Goal: Complete application form

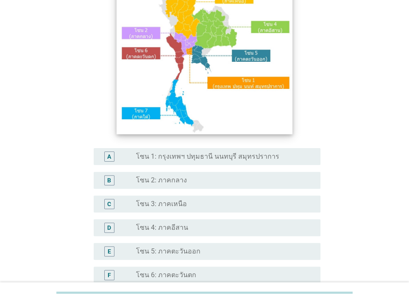
scroll to position [127, 0]
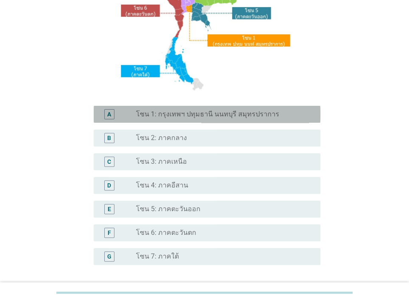
click at [257, 119] on div "radio_button_unchecked โซน 1: กรุงเทพฯ ปทุมธานี นนทบุรี สมุทรปราการ" at bounding box center [225, 114] width 178 height 10
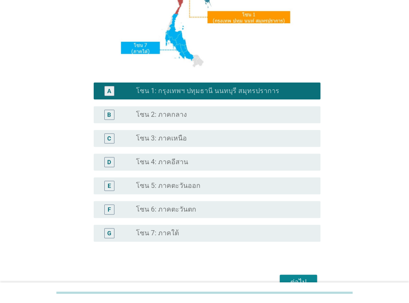
scroll to position [198, 0]
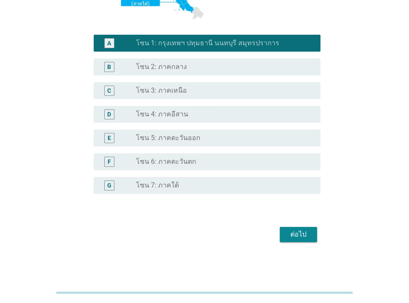
click at [292, 229] on button "ต่อไป" at bounding box center [298, 234] width 37 height 15
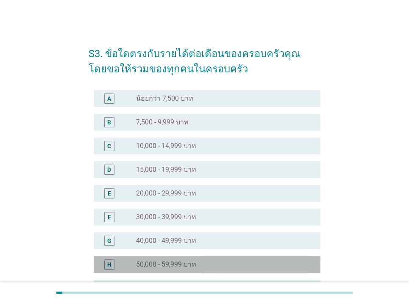
drag, startPoint x: 242, startPoint y: 259, endPoint x: 256, endPoint y: 249, distance: 17.0
click at [242, 259] on div "H radio_button_unchecked 50,000 - 59,999 บาท" at bounding box center [207, 264] width 227 height 17
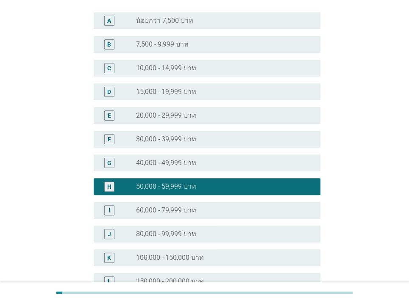
scroll to position [127, 0]
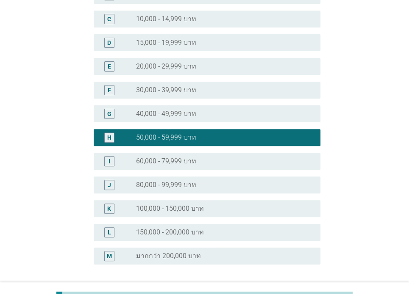
click at [250, 161] on div "radio_button_unchecked 60,000 - 79,999 บาท" at bounding box center [221, 161] width 171 height 8
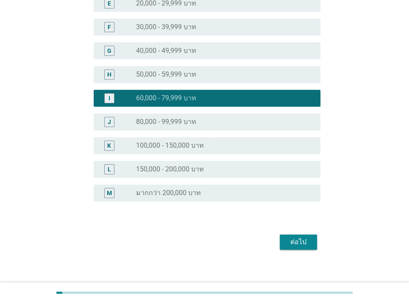
scroll to position [198, 0]
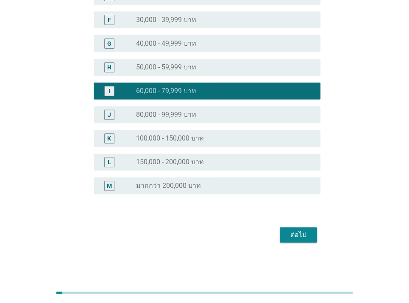
click at [303, 240] on button "ต่อไป" at bounding box center [298, 235] width 37 height 15
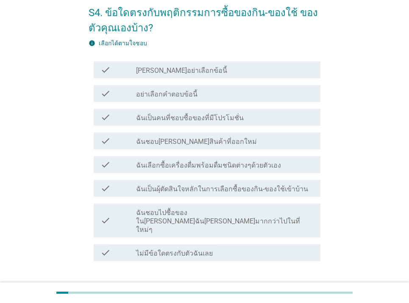
scroll to position [42, 0]
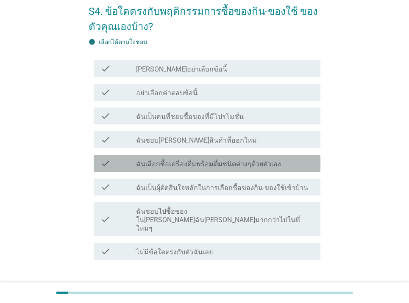
click at [249, 166] on label "ฉันเลือกซื้อเครื่องดื่มพร้อมดื่มชนิดต่างๆด้วยตัวเอง" at bounding box center [208, 164] width 145 height 8
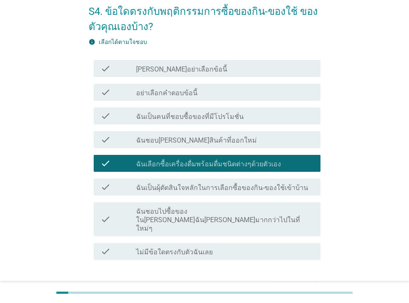
click at [265, 181] on div "check check_box_outline_blank ฉันเป็นผุ้ตัดสินใจหลักในการเลือกซื้อของกิน-ของใช้…" at bounding box center [207, 187] width 227 height 17
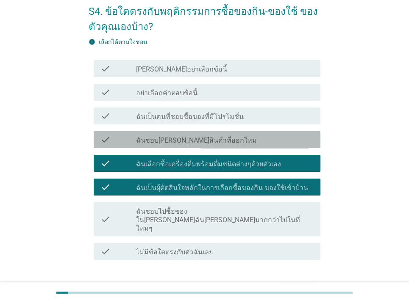
click at [270, 142] on div "check_box_outline_blank ฉันชอบ[PERSON_NAME]สินค้าที่ออกใหม่" at bounding box center [225, 140] width 178 height 10
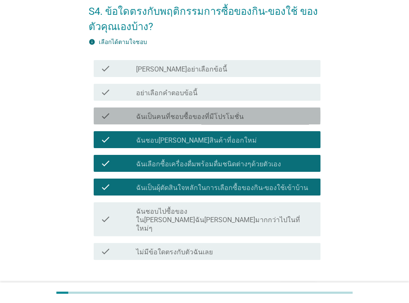
click at [267, 117] on div "check_box_outline_blank ฉันเป็นคนที่ชอบซื้อของที่มีโปรโมชั่น" at bounding box center [225, 116] width 178 height 10
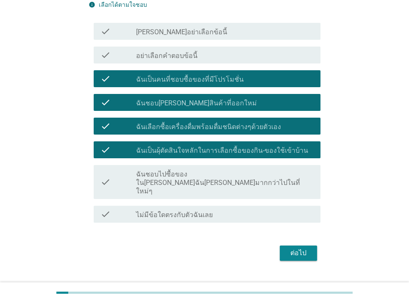
scroll to position [81, 0]
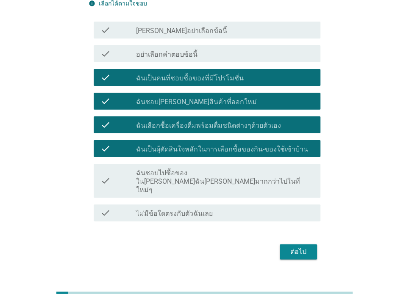
click at [296, 245] on button "ต่อไป" at bounding box center [298, 252] width 37 height 15
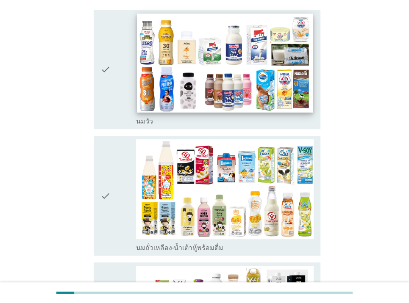
scroll to position [170, 0]
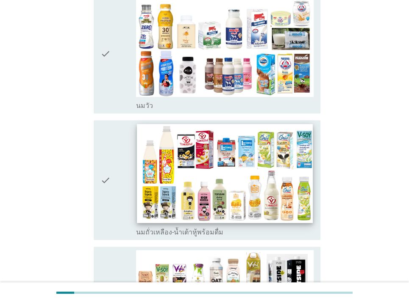
click at [242, 197] on img at bounding box center [225, 174] width 176 height 99
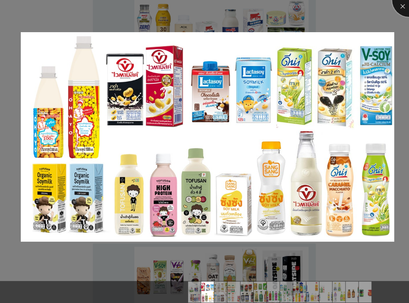
click at [401, 6] on div at bounding box center [409, 0] width 34 height 34
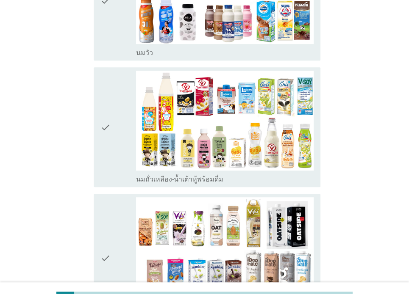
scroll to position [297, 0]
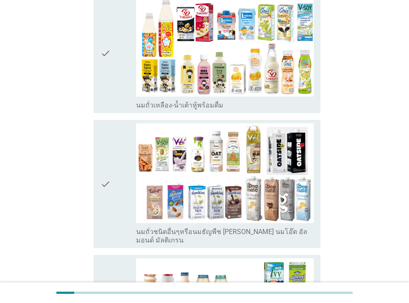
click at [195, 108] on label "นมถั่วเหลือง-น้ำเต้าหู้พร้อมดื่ม" at bounding box center [179, 105] width 87 height 8
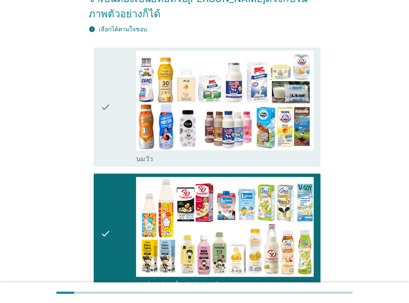
scroll to position [127, 0]
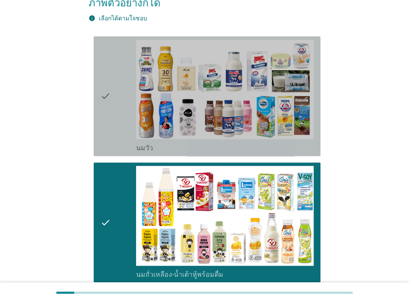
click at [250, 151] on div "check_box_outline_blank [PERSON_NAME]" at bounding box center [225, 147] width 178 height 10
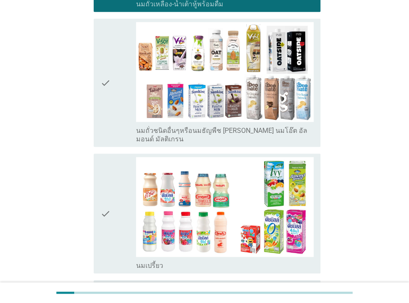
scroll to position [424, 0]
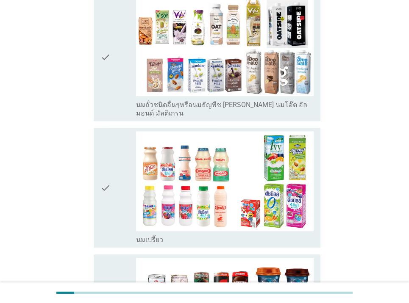
click at [224, 110] on div "check check_box_outline_blank นมถั่วชนิดอื่นๆหรือนมธัญพืช [PERSON_NAME] นมโอ๊ต …" at bounding box center [207, 57] width 227 height 128
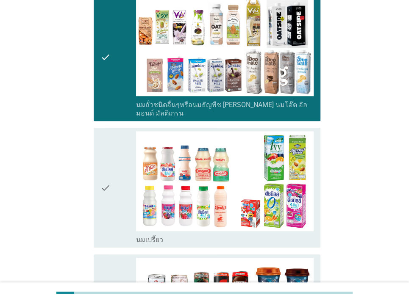
click at [226, 234] on div "check_box_outline_blank นมเปรี้ยว" at bounding box center [225, 239] width 178 height 10
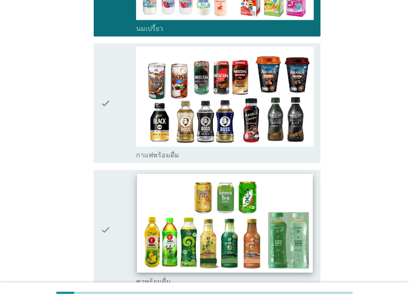
scroll to position [636, 0]
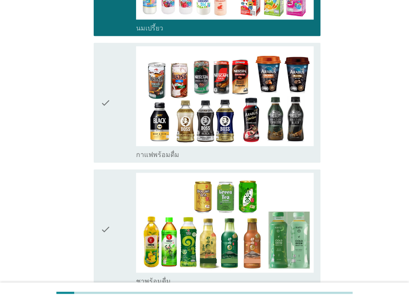
click at [214, 149] on div "check_box_outline_blank กาแฟพร้อมดื่ม" at bounding box center [225, 154] width 178 height 10
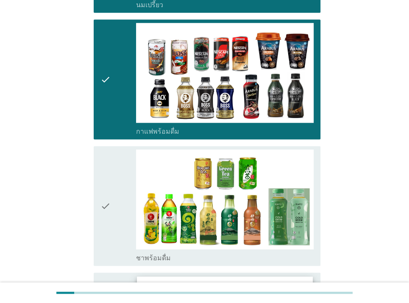
scroll to position [721, 0]
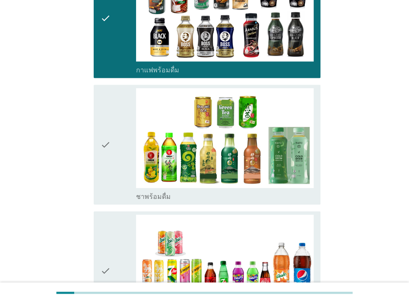
click at [203, 191] on div "check_box_outline_blank ชาพร้อมดื่ม" at bounding box center [225, 196] width 178 height 10
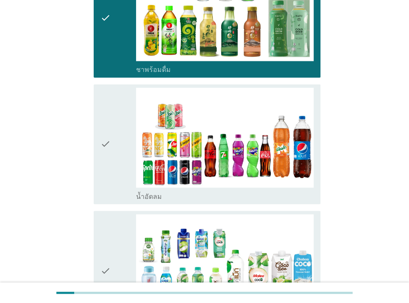
click at [236, 191] on div "check check_box_outline_blank น้ำอัดลม" at bounding box center [207, 144] width 227 height 120
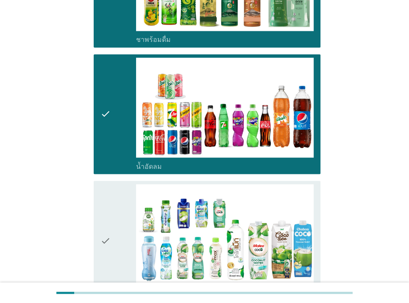
scroll to position [975, 0]
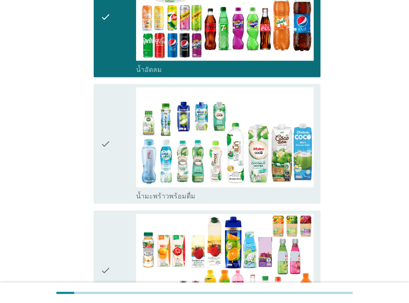
click at [240, 190] on div "check_box_outline_blank น้ำมะพร้าวพร้อมดื่ม" at bounding box center [225, 195] width 178 height 10
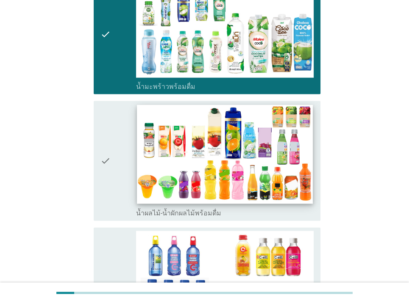
scroll to position [1102, 0]
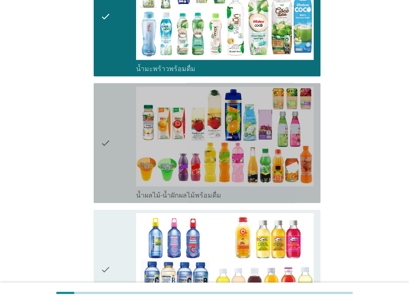
click at [228, 190] on div "check_box_outline_blank น้ำผลไม้-น้ำผักผลไม้พร้อมดื่ม" at bounding box center [225, 195] width 178 height 10
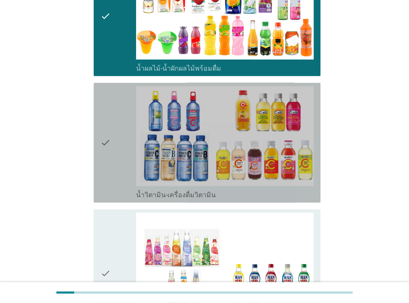
click at [253, 189] on div "check_box_outline_blank น้ำวิตามิน-เครื่องดื่มวิตามิน" at bounding box center [225, 194] width 178 height 10
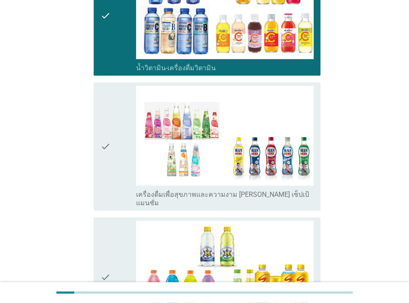
click at [242, 191] on label "เครื่องดื่มเพื่อสุขภาพและความงาม [PERSON_NAME] เซ็ปเป้ แมนซั่ม" at bounding box center [225, 199] width 178 height 17
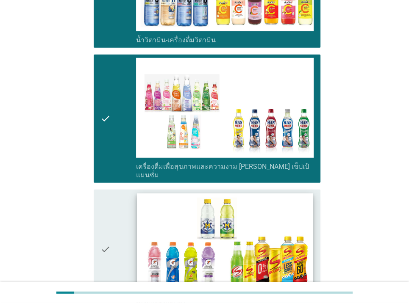
scroll to position [1526, 0]
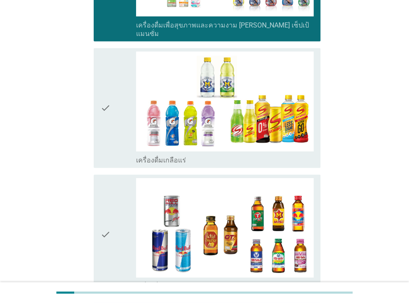
click at [210, 145] on div "check check_box_outline_blank เครื่องดื่มเกลือแร่" at bounding box center [207, 108] width 227 height 120
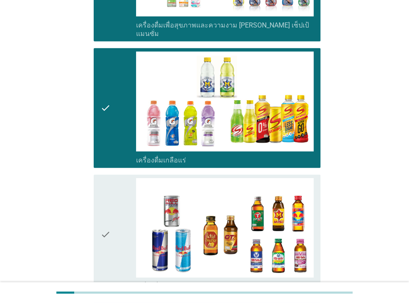
drag, startPoint x: 197, startPoint y: 269, endPoint x: 234, endPoint y: 254, distance: 39.2
click at [198, 281] on div "check_box_outline_blank เครื่องดื่ม[PERSON_NAME]กำลัง" at bounding box center [225, 286] width 178 height 10
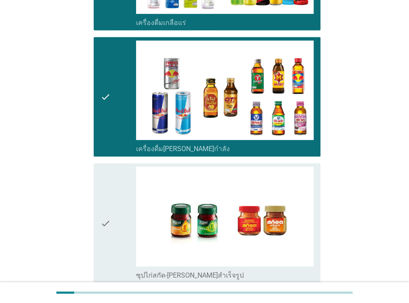
scroll to position [1695, 0]
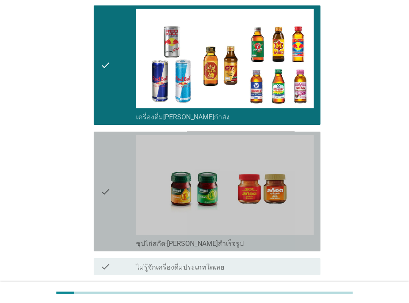
click at [235, 238] on div "check_box_outline_blank ซุปไก่สกัด-[PERSON_NAME]สำเร็จรูป" at bounding box center [225, 243] width 178 height 10
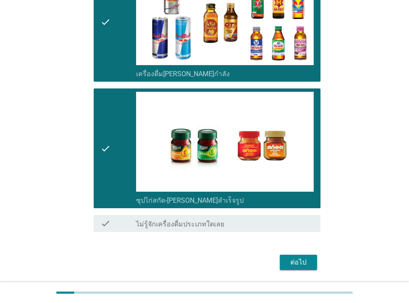
scroll to position [1745, 0]
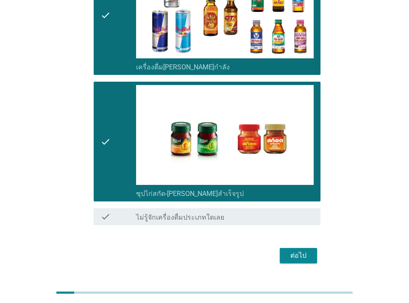
click at [315, 248] on button "ต่อไป" at bounding box center [298, 255] width 37 height 15
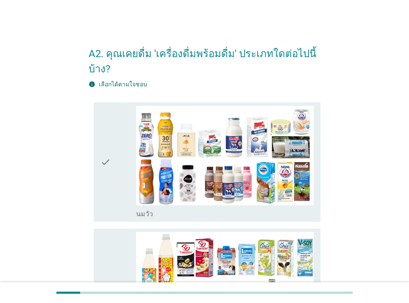
click at [278, 215] on div "check_box_outline_blank [PERSON_NAME]" at bounding box center [225, 214] width 178 height 10
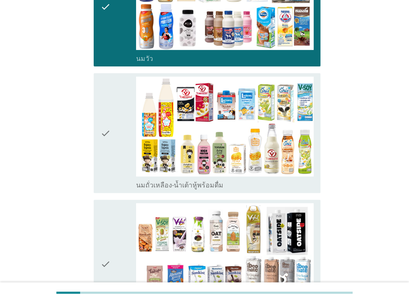
scroll to position [170, 0]
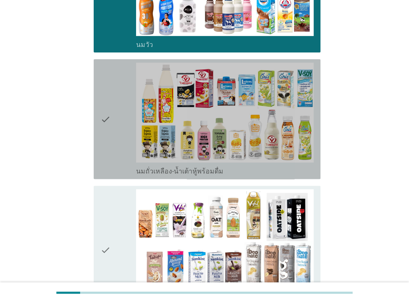
drag, startPoint x: 262, startPoint y: 173, endPoint x: 271, endPoint y: 178, distance: 10.2
click at [262, 173] on div "check_box_outline_blank นมถั่วเหลือง-น้ำเต้าหู้พร้อมดื่ม" at bounding box center [225, 171] width 178 height 10
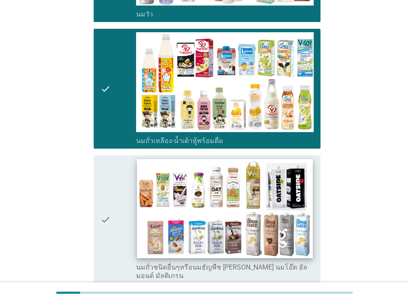
scroll to position [297, 0]
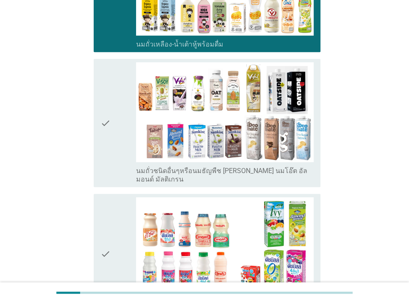
click at [257, 179] on div "check check_box_outline_blank นมถั่วชนิดอื่นๆหรือนมธัญพืช [PERSON_NAME] นมโอ๊ต …" at bounding box center [205, 123] width 232 height 135
click at [258, 175] on div "check check_box_outline_blank นมถั่วชนิดอื่นๆหรือนมธัญพืช [PERSON_NAME] นมโอ๊ต …" at bounding box center [207, 123] width 227 height 128
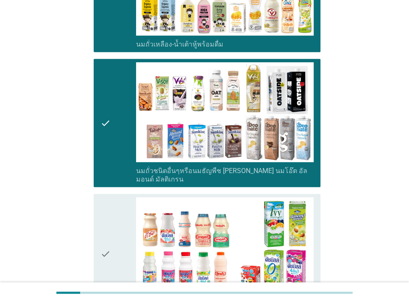
scroll to position [466, 0]
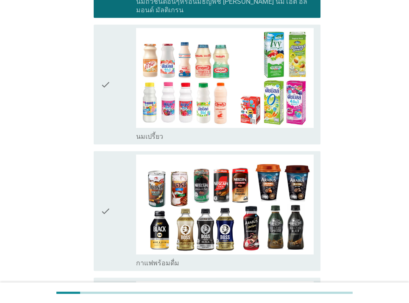
click at [239, 131] on div "check_box_outline_blank นมเปรี้ยว" at bounding box center [225, 136] width 178 height 10
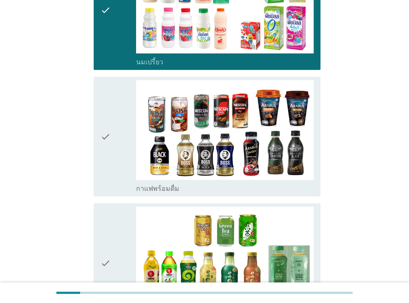
scroll to position [551, 0]
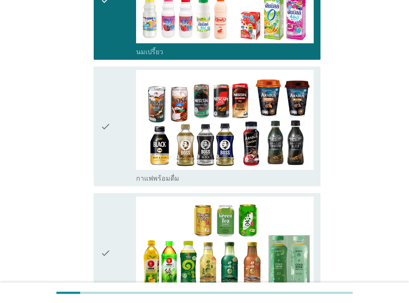
click at [258, 173] on div "check_box_outline_blank กาแฟพร้อมดื่ม" at bounding box center [225, 178] width 178 height 10
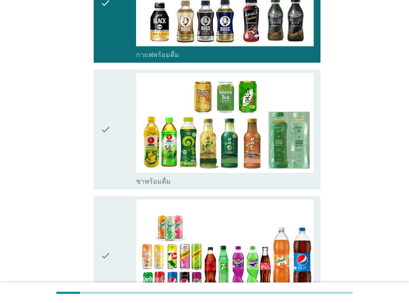
scroll to position [678, 0]
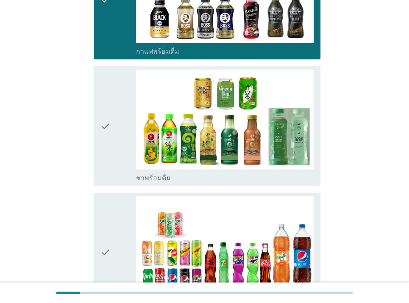
click at [242, 173] on div "check_box_outline_blank ชาพร้อมดื่ม" at bounding box center [225, 178] width 178 height 10
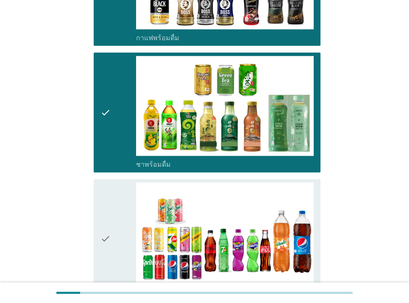
scroll to position [805, 0]
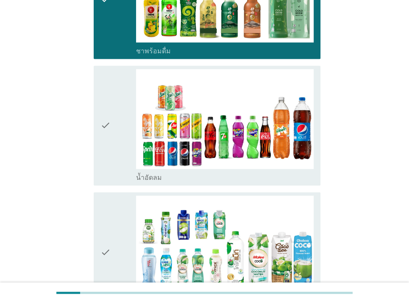
click at [243, 172] on div "check check_box_outline_blank น้ำอัดลม" at bounding box center [207, 126] width 227 height 120
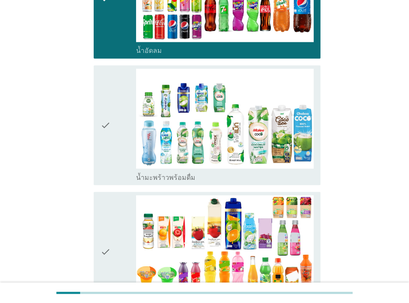
click at [244, 172] on div "check_box_outline_blank น้ำมะพร้าวพร้อมดื่ม" at bounding box center [225, 177] width 178 height 10
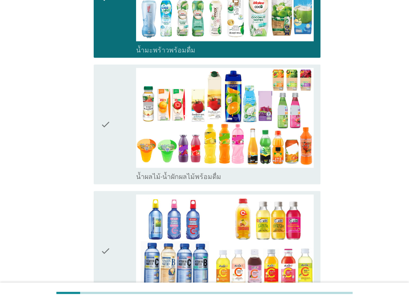
click at [259, 171] on div "check_box_outline_blank น้ำผลไม้-น้ำผักผลไม้พร้อมดื่ม" at bounding box center [225, 176] width 178 height 10
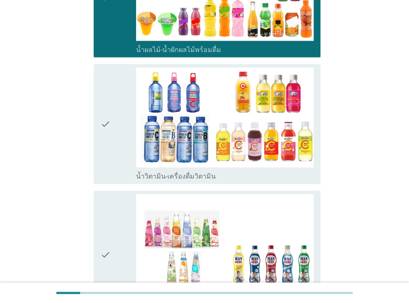
click at [248, 171] on div "check_box_outline_blank น้ำวิตามิน-เครื่องดื่มวิตามิน" at bounding box center [225, 176] width 178 height 10
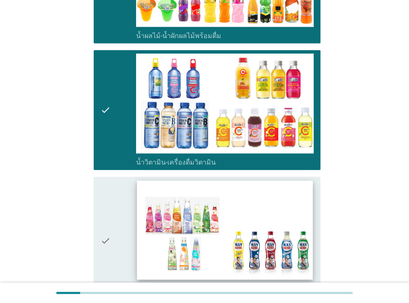
scroll to position [1356, 0]
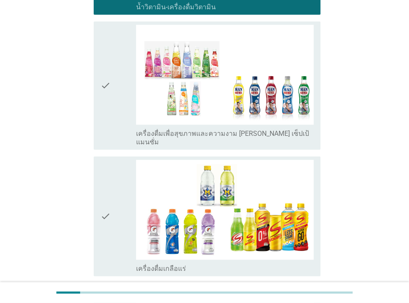
click at [237, 130] on label "เครื่องดื่มเพื่อสุขภาพและความงาม [PERSON_NAME] เซ็ปเป้ แมนซั่ม" at bounding box center [225, 138] width 178 height 17
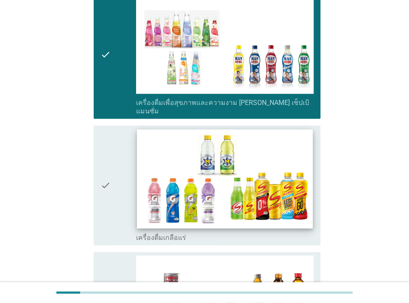
scroll to position [1483, 0]
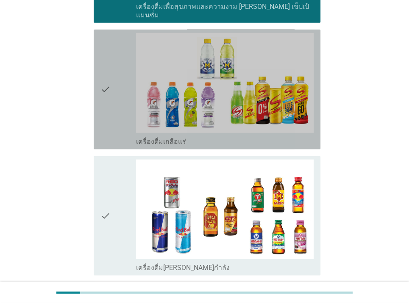
click at [220, 136] on div "check_box_outline_blank เครื่องดื่มเกลือแร่" at bounding box center [225, 141] width 178 height 10
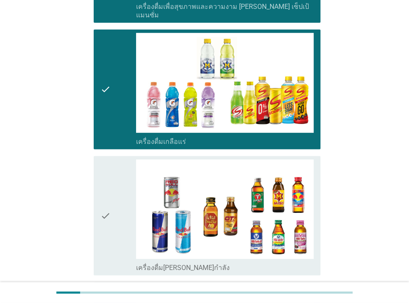
click at [233, 262] on div "check_box_outline_blank เครื่องดื่ม[PERSON_NAME]กำลัง" at bounding box center [225, 267] width 178 height 10
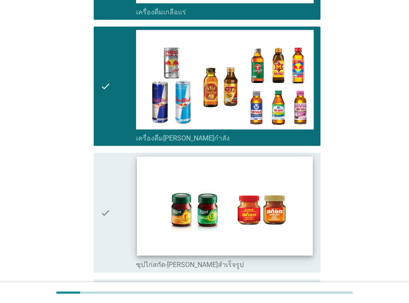
scroll to position [1653, 0]
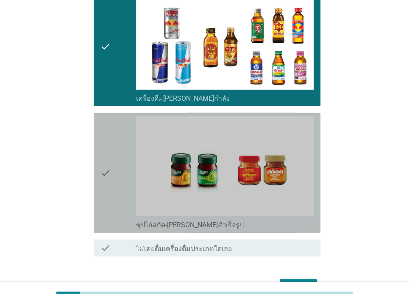
click at [240, 220] on div "check_box_outline_blank ซุปไก่สกัด-[PERSON_NAME]สำเร็จรูป" at bounding box center [225, 225] width 178 height 10
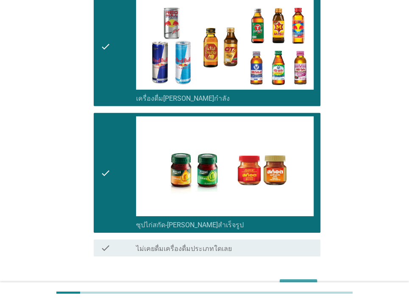
click at [304, 280] on button "ต่อไป" at bounding box center [298, 287] width 37 height 15
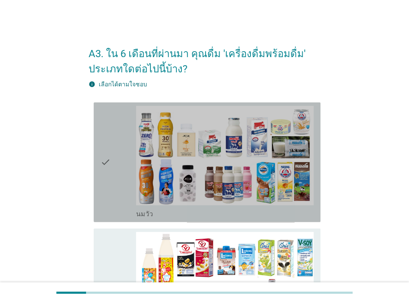
click at [274, 222] on div "check check_box_outline_blank [PERSON_NAME]" at bounding box center [207, 163] width 227 height 120
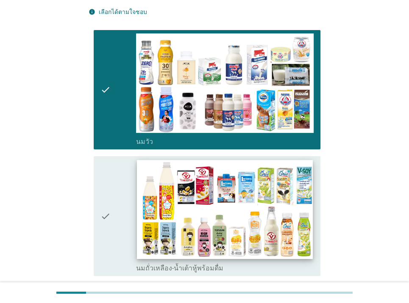
scroll to position [85, 0]
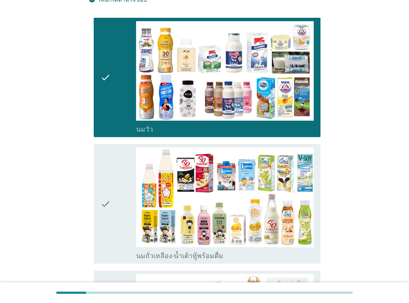
click at [256, 256] on div "check_box_outline_blank นมถั่วเหลือง-น้ำเต้าหู้พร้อมดื่ม" at bounding box center [225, 255] width 178 height 10
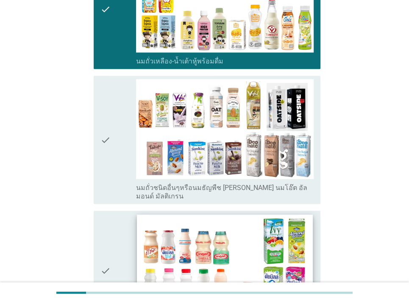
scroll to position [381, 0]
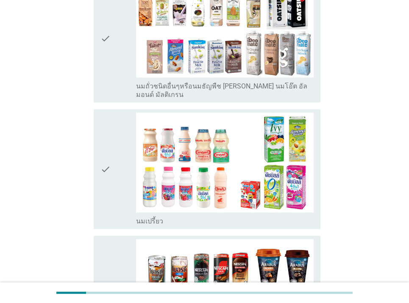
click at [265, 236] on div "check check_box_outline_blank กาแฟพร้อมดื่ม" at bounding box center [207, 296] width 227 height 120
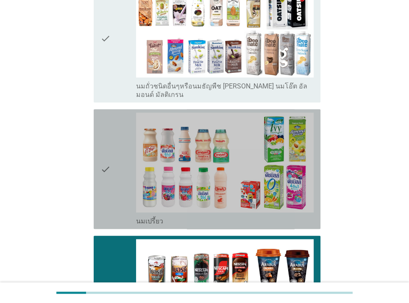
click at [280, 216] on div "check_box_outline_blank นมเปรี้ยว" at bounding box center [225, 221] width 178 height 10
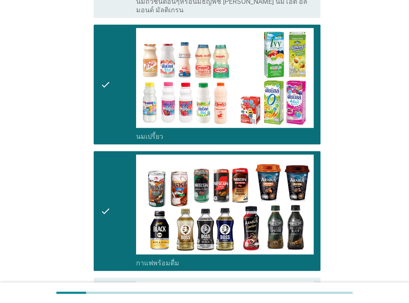
click at [283, 258] on div "check_box_outline_blank กาแฟพร้อมดื่ม" at bounding box center [225, 263] width 178 height 10
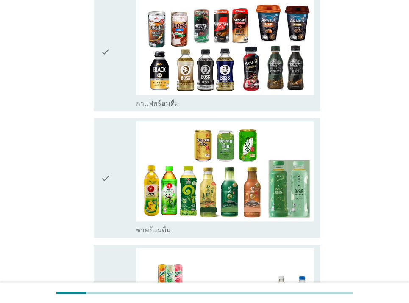
scroll to position [636, 0]
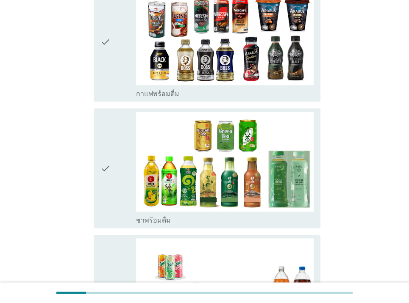
click at [266, 215] on div "check_box_outline_blank ชาพร้อมดื่ม" at bounding box center [225, 220] width 178 height 10
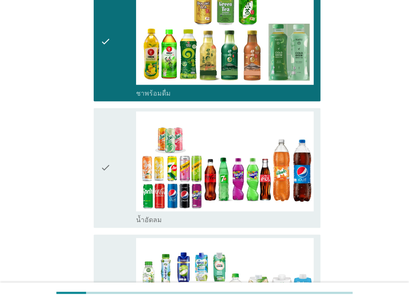
click at [278, 214] on div "check_box_outline_blank น้ำอัดลม" at bounding box center [225, 219] width 178 height 10
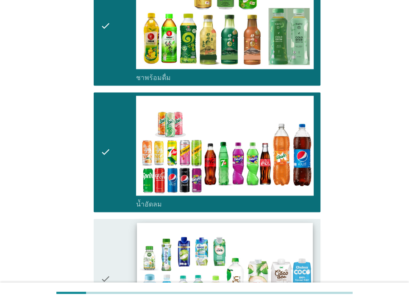
scroll to position [890, 0]
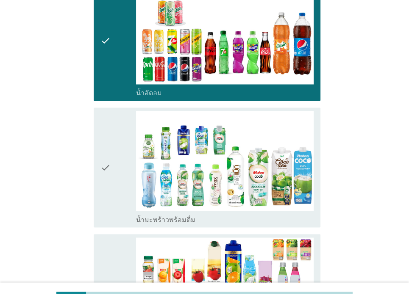
click at [246, 214] on div "check_box_outline_blank น้ำมะพร้าวพร้อมดื่ม" at bounding box center [225, 219] width 178 height 10
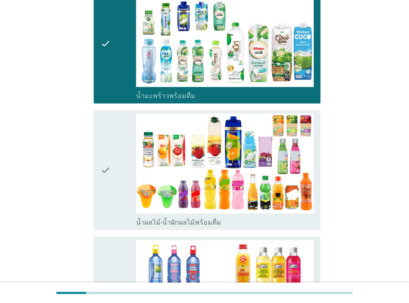
scroll to position [1017, 0]
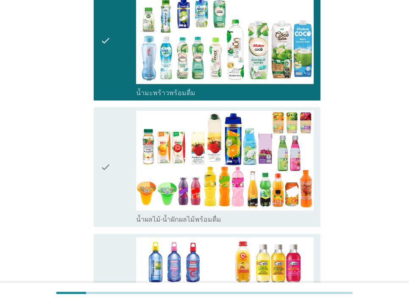
click at [257, 214] on div "check_box_outline_blank น้ำผลไม้-น้ำผักผลไม้พร้อมดื่ม" at bounding box center [225, 219] width 178 height 10
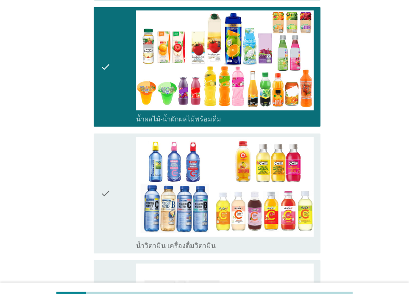
scroll to position [1144, 0]
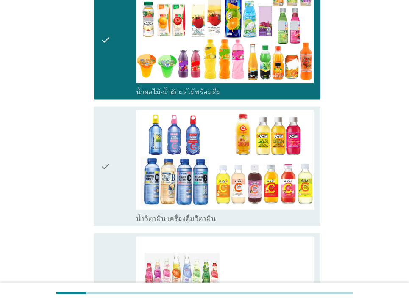
drag, startPoint x: 265, startPoint y: 206, endPoint x: 270, endPoint y: 205, distance: 5.2
click at [266, 213] on div "check_box_outline_blank น้ำวิตามิน-เครื่องดื่มวิตามิน" at bounding box center [225, 218] width 178 height 10
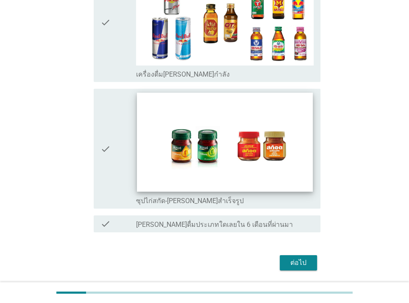
scroll to position [1684, 0]
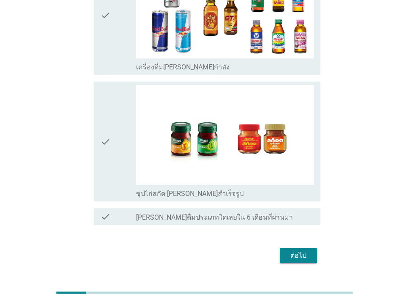
click at [302, 251] on div "ต่อไป" at bounding box center [299, 256] width 24 height 10
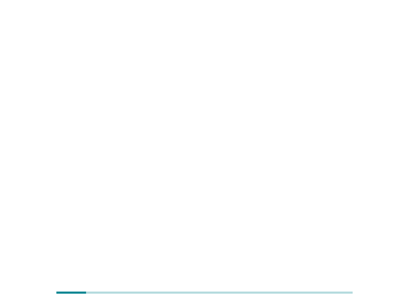
scroll to position [0, 0]
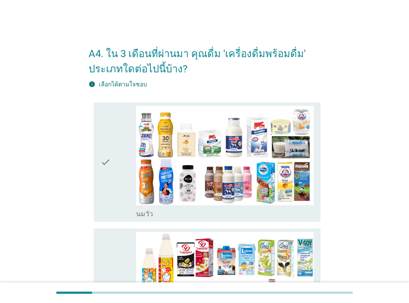
click at [272, 213] on div "check_box_outline_blank [PERSON_NAME]" at bounding box center [225, 214] width 178 height 10
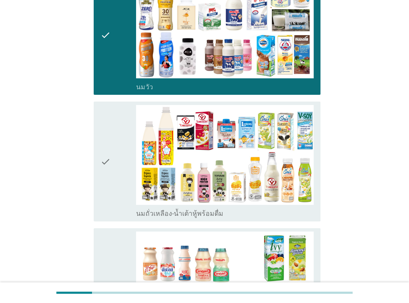
click at [263, 208] on div "check_box_outline_blank นมถั่วเหลือง-น้ำเต้าหู้พร้อมดื่ม" at bounding box center [225, 213] width 178 height 10
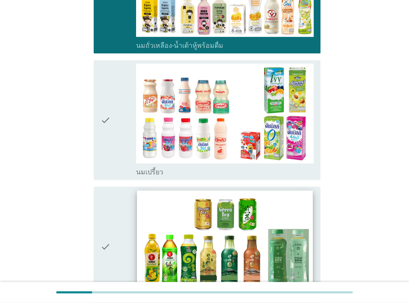
scroll to position [297, 0]
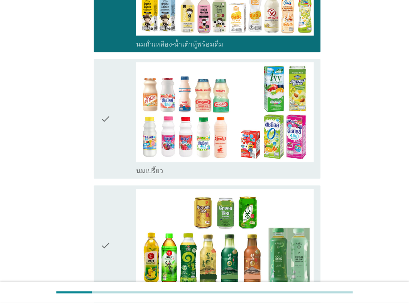
click at [271, 178] on div "check check_box นมเปรี้ยว" at bounding box center [207, 119] width 227 height 120
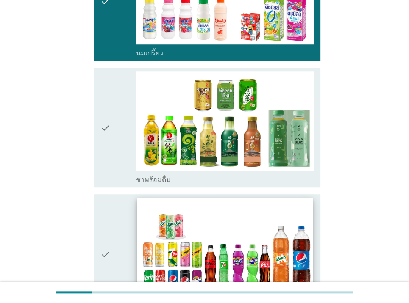
scroll to position [424, 0]
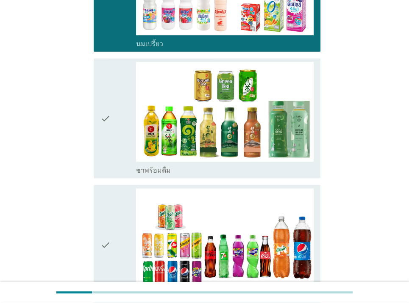
click at [271, 169] on div "check_box ชาพร้อมดื่ม" at bounding box center [225, 170] width 178 height 10
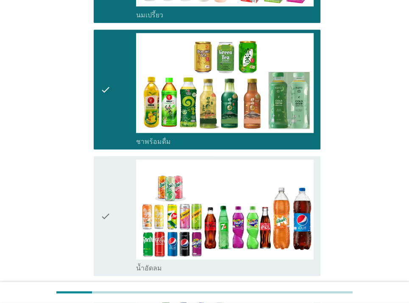
scroll to position [551, 0]
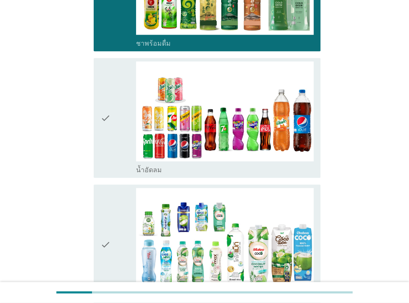
click at [273, 170] on div "check_box น้ำอัดลม" at bounding box center [225, 169] width 178 height 10
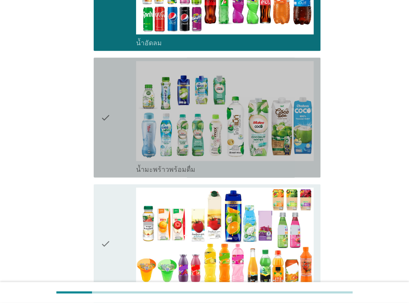
click at [274, 170] on div "check_box น้ำมะพร้าวพร้อมดื่ม" at bounding box center [225, 169] width 178 height 10
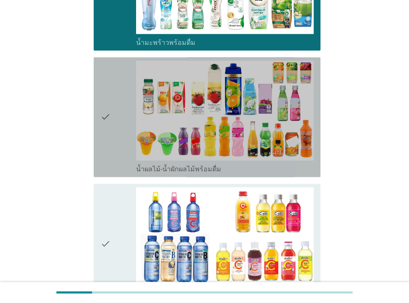
click at [270, 168] on div "check_box น้ำผลไม้-น้ำผักผลไม้พร้อมดื่ม" at bounding box center [225, 169] width 178 height 10
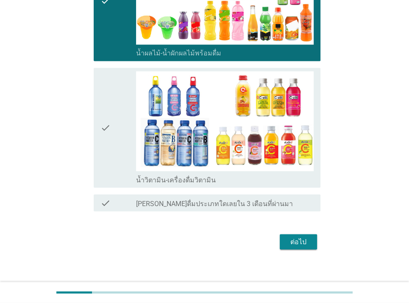
scroll to position [926, 0]
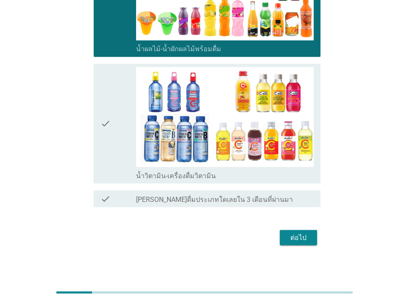
click at [306, 237] on div "ต่อไป" at bounding box center [299, 238] width 24 height 10
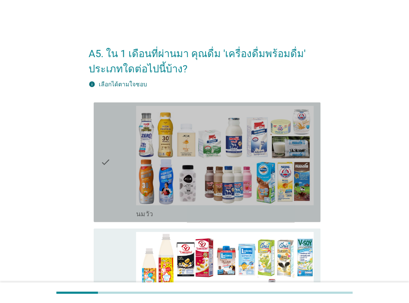
click at [283, 213] on div "check_box_outline_blank [PERSON_NAME]" at bounding box center [225, 214] width 178 height 10
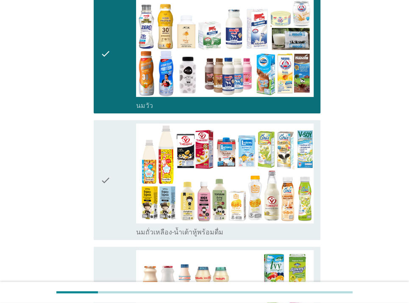
scroll to position [127, 0]
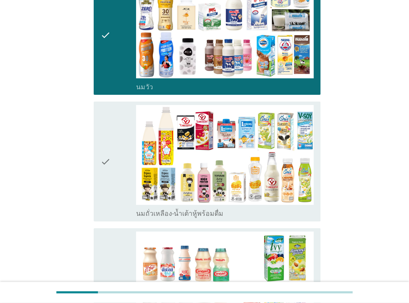
click at [280, 212] on div "check_box_outline_blank นมถั่วเหลือง-น้ำเต้าหู้พร้อมดื่ม" at bounding box center [225, 213] width 178 height 10
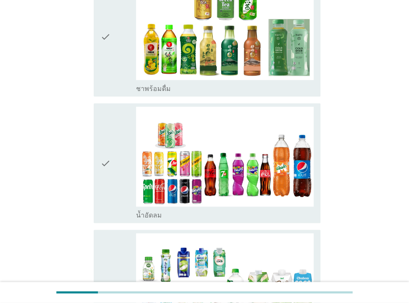
scroll to position [509, 0]
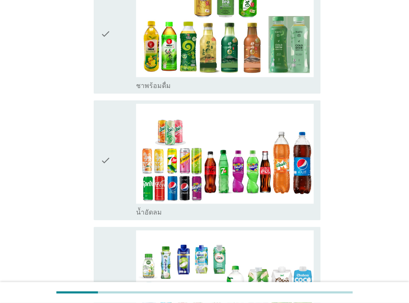
click at [283, 84] on div "check_box ชาพร้อมดื่ม" at bounding box center [225, 85] width 178 height 10
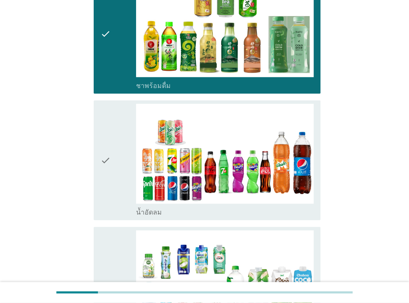
click at [275, 213] on div "check_box น้ำอัดลม" at bounding box center [225, 212] width 178 height 10
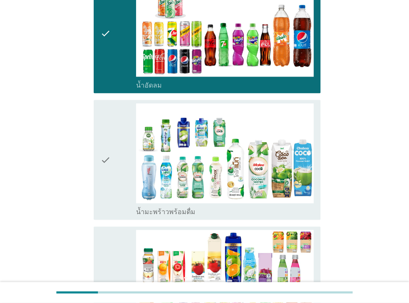
click at [286, 202] on div "check_box น้ำมะพร้าวพร้อมดื่ม" at bounding box center [225, 159] width 178 height 113
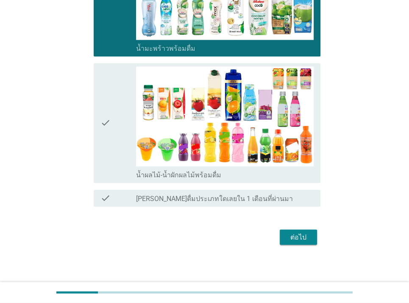
scroll to position [800, 0]
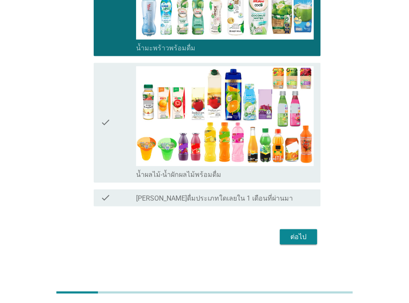
click at [315, 235] on button "ต่อไป" at bounding box center [298, 236] width 37 height 15
